Goal: Check status: Check status

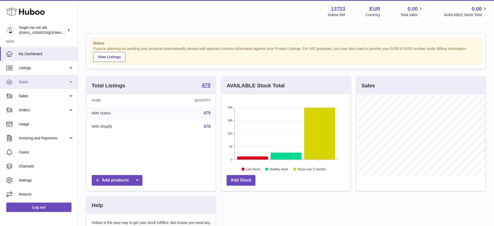
click at [69, 82] on link "Stock" at bounding box center [39, 82] width 78 height 14
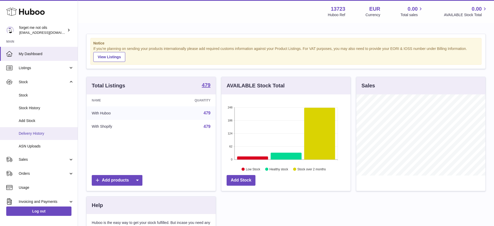
click at [46, 136] on link "Delivery History" at bounding box center [39, 133] width 78 height 13
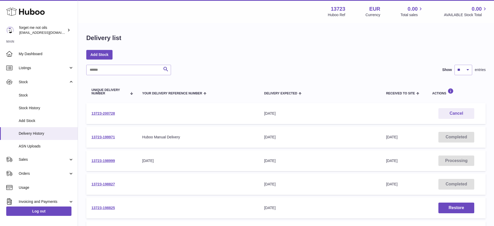
click at [124, 110] on td "13723-200728" at bounding box center [111, 113] width 51 height 21
copy tr "13723-200728"
